Goal: Task Accomplishment & Management: Use online tool/utility

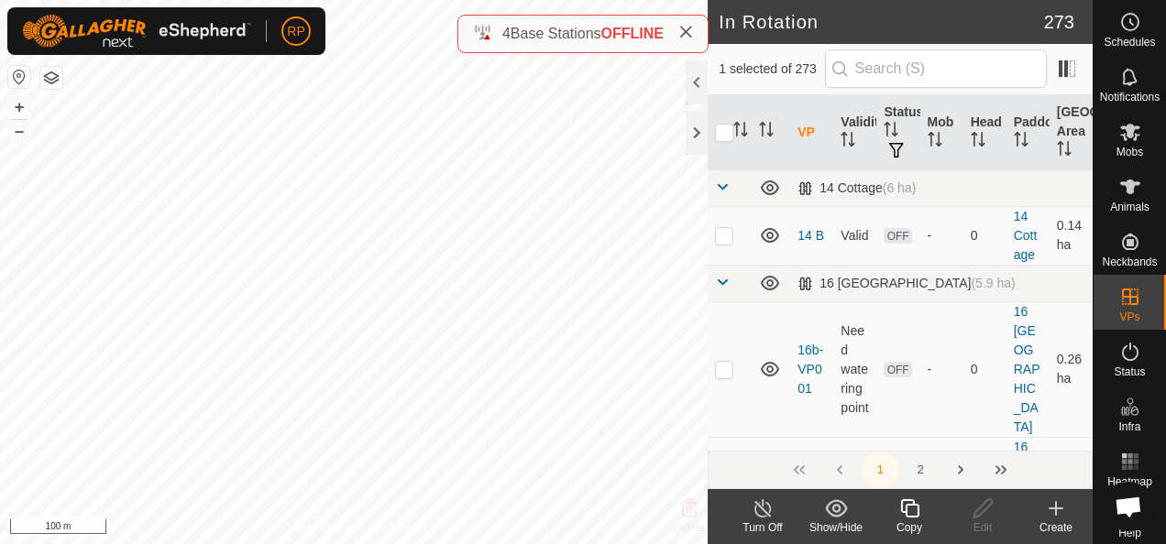
click at [909, 511] on icon at bounding box center [909, 509] width 23 height 22
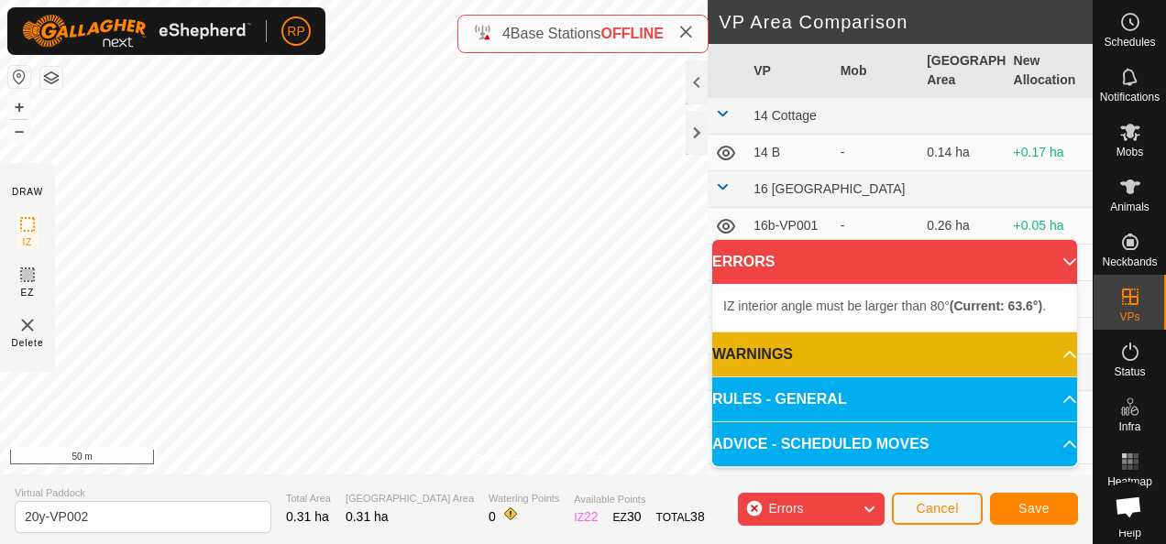
click at [478, 48] on div "Privacy Policy Contact Us Type: Inclusion Zone undefined Animal + – ⇧ i 50 m DR…" at bounding box center [546, 272] width 1093 height 544
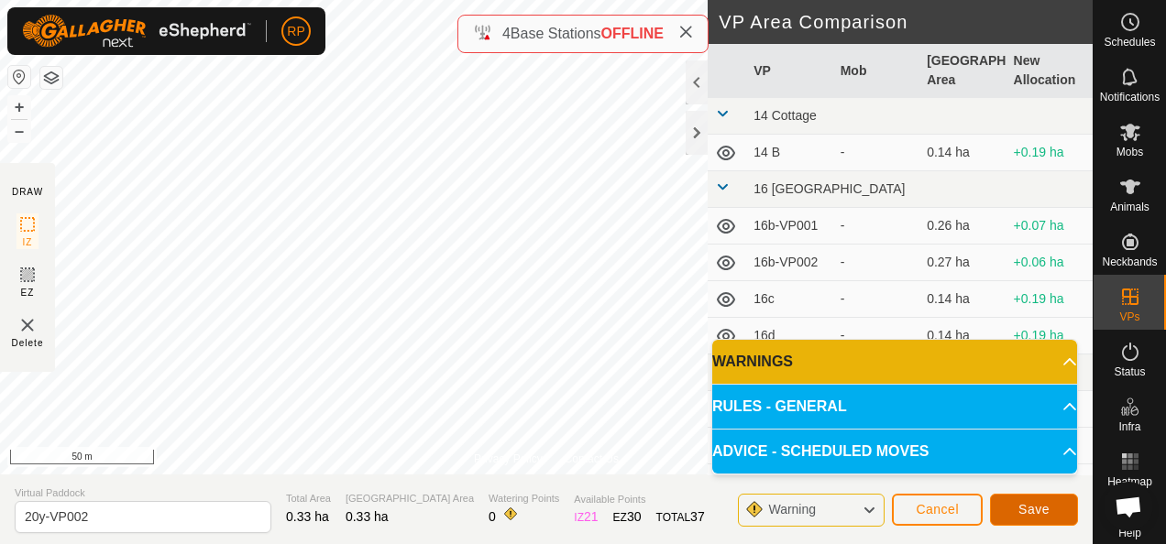
click at [1031, 515] on span "Save" at bounding box center [1033, 509] width 31 height 15
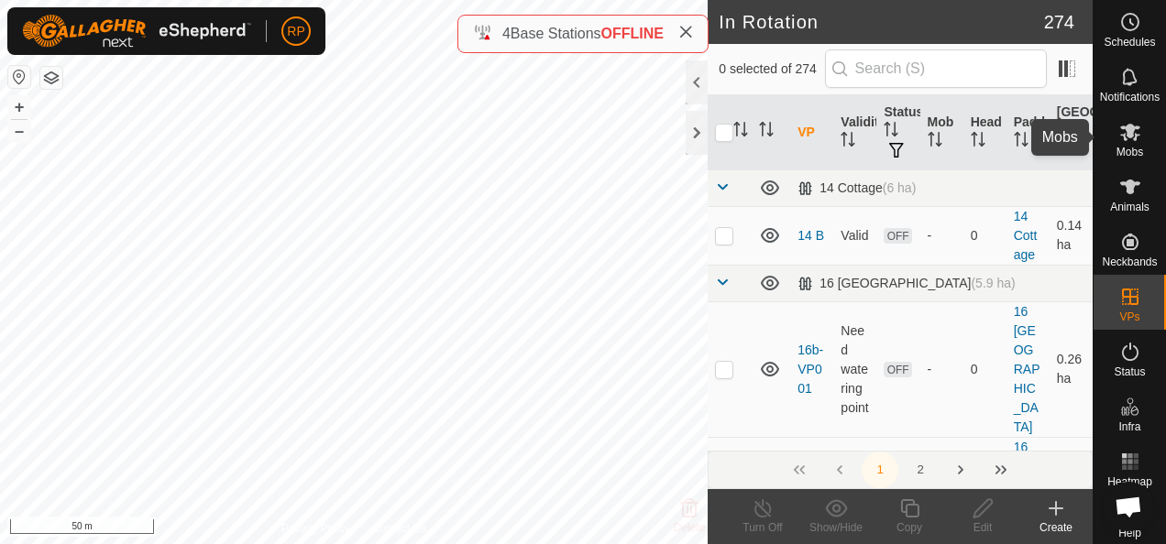
click at [1122, 138] on icon at bounding box center [1130, 132] width 22 height 22
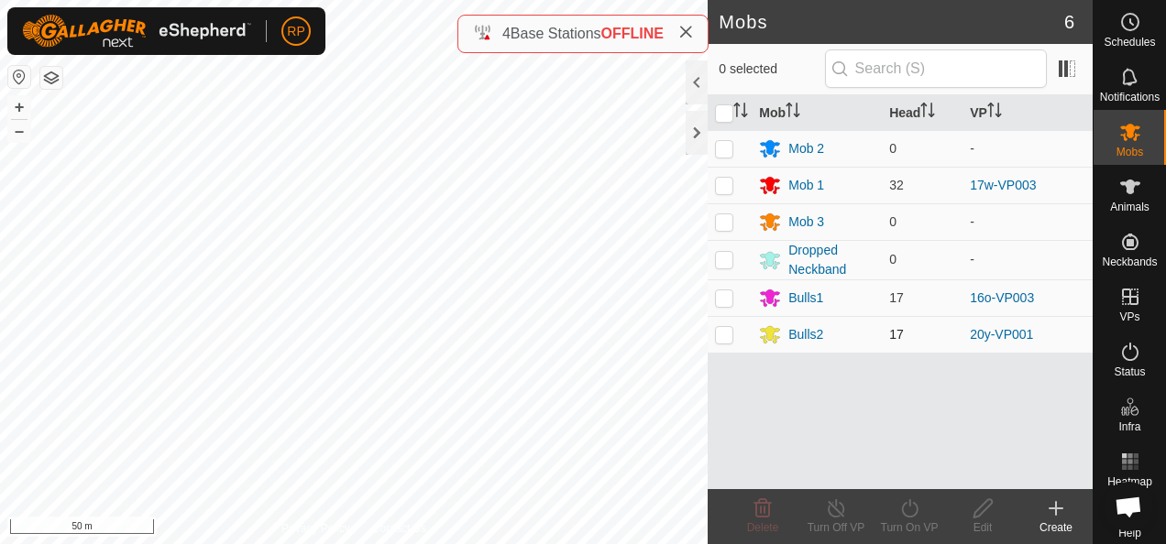
click at [724, 334] on p-checkbox at bounding box center [724, 334] width 18 height 15
checkbox input "true"
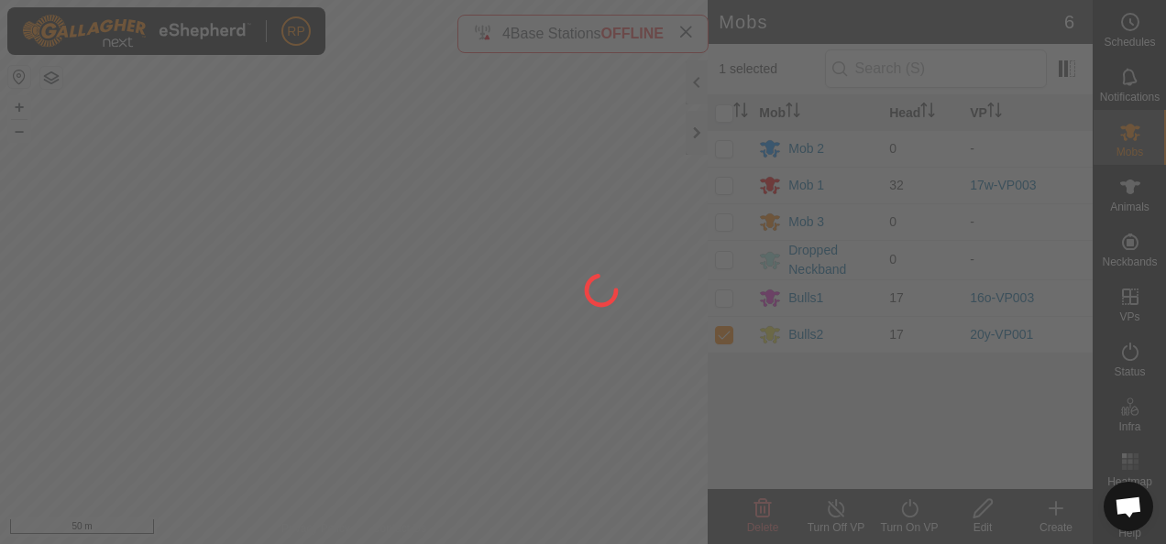
click at [909, 508] on div at bounding box center [583, 272] width 1166 height 544
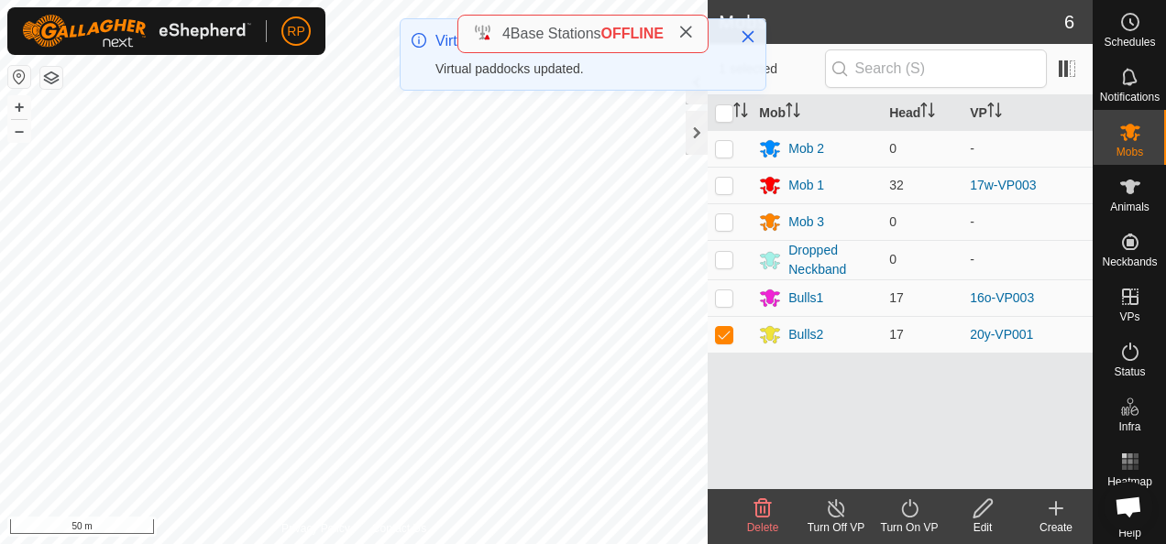
click at [908, 511] on icon at bounding box center [909, 509] width 23 height 22
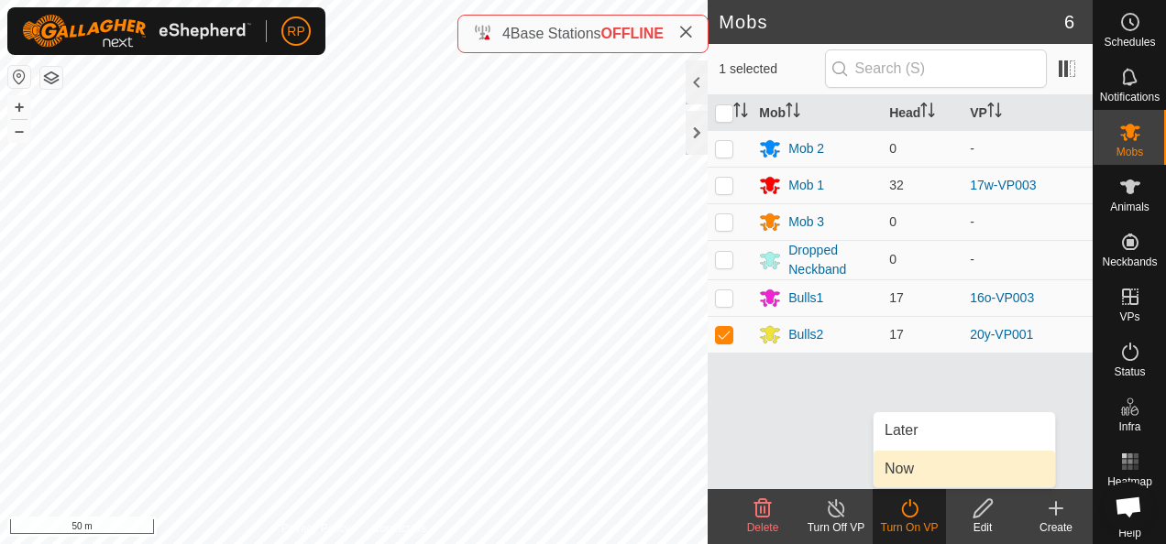
click at [896, 469] on link "Now" at bounding box center [964, 469] width 181 height 37
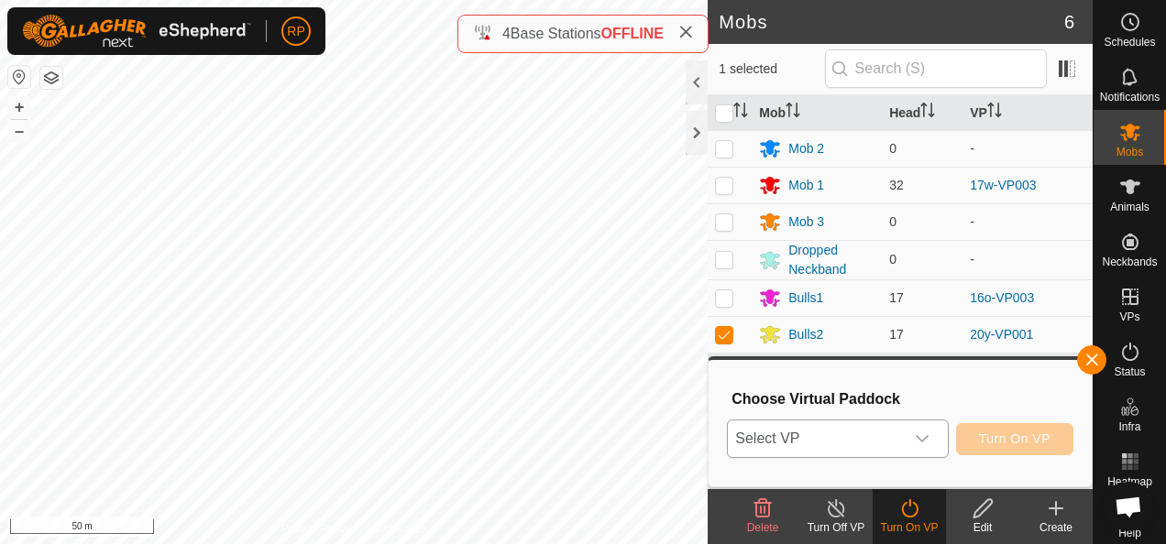
click at [882, 445] on span "Select VP" at bounding box center [815, 439] width 175 height 37
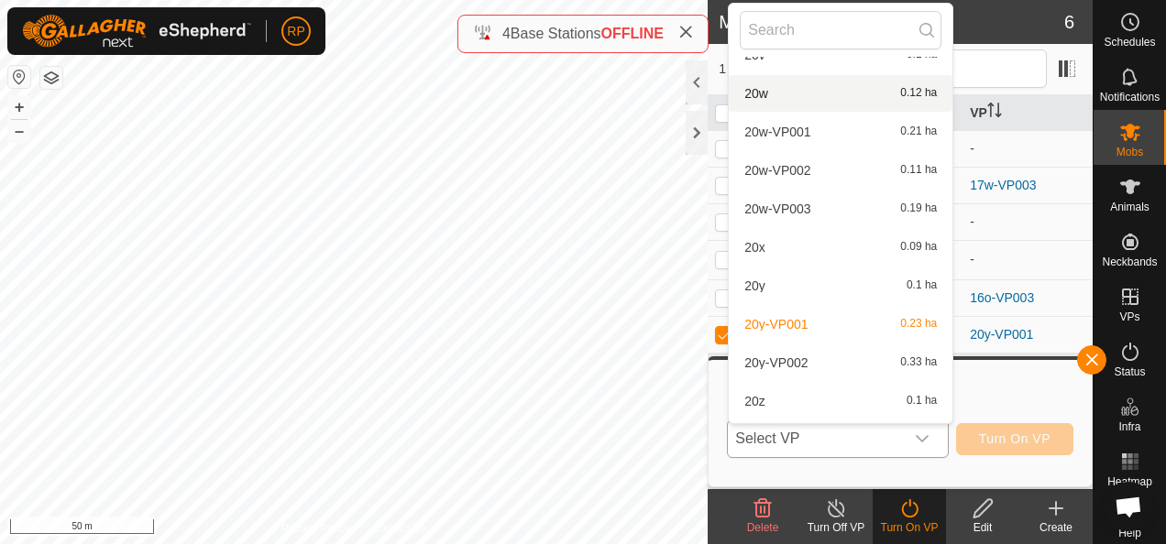
scroll to position [7086, 0]
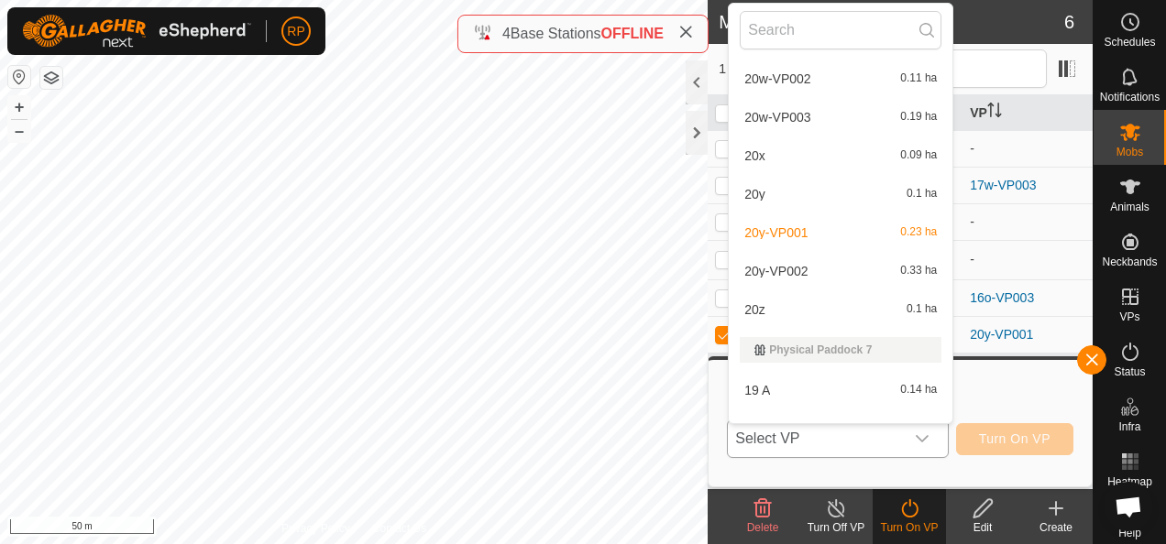
click at [792, 271] on li "20y-VP002 0.33 ha" at bounding box center [841, 271] width 224 height 37
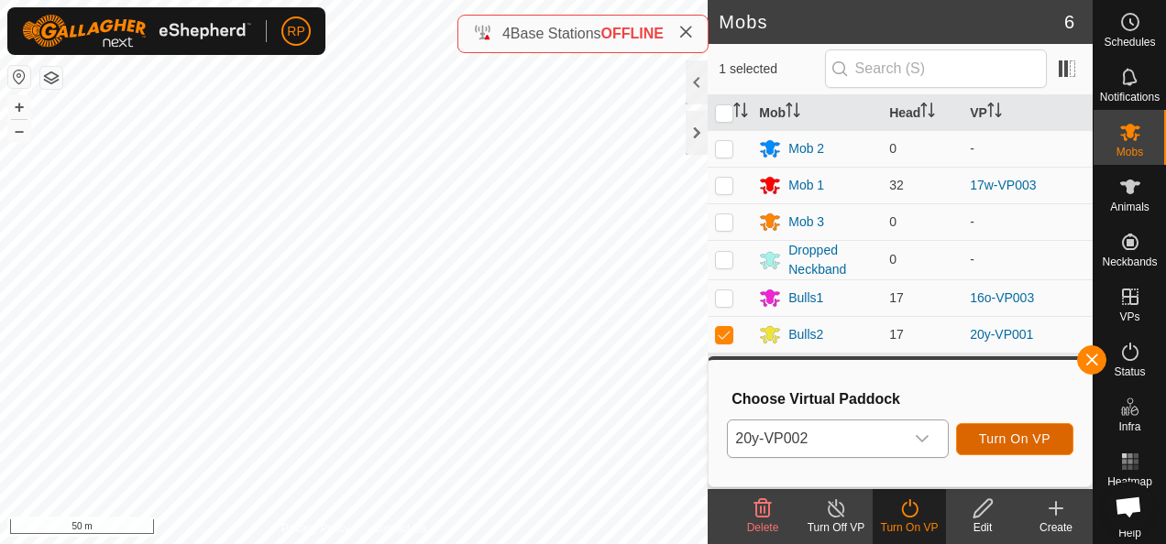
click at [982, 439] on span "Turn On VP" at bounding box center [1014, 439] width 71 height 15
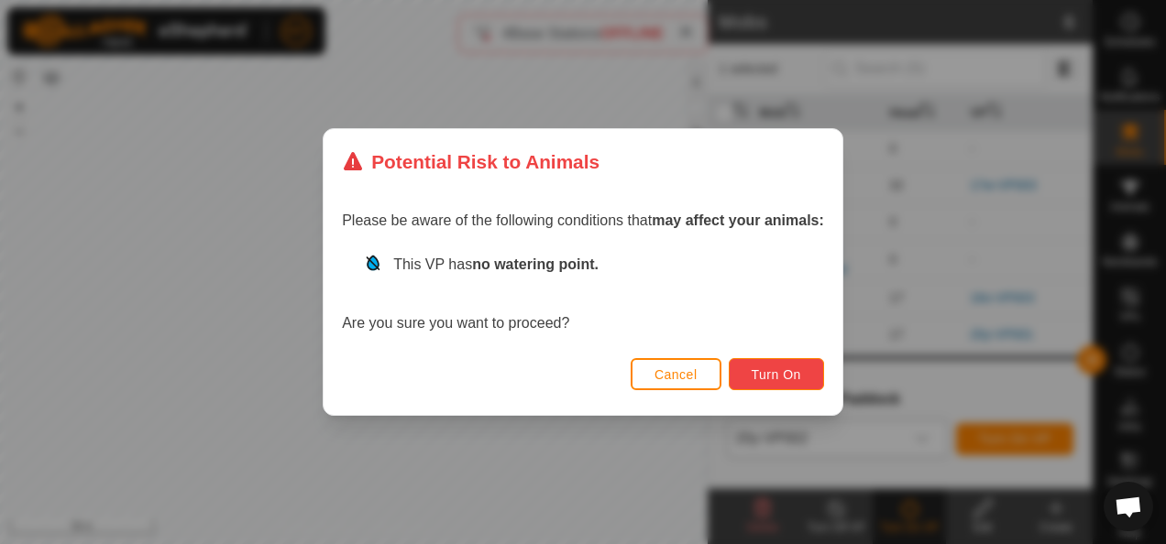
click at [778, 372] on span "Turn On" at bounding box center [776, 375] width 49 height 15
